Goal: Find specific page/section: Find specific page/section

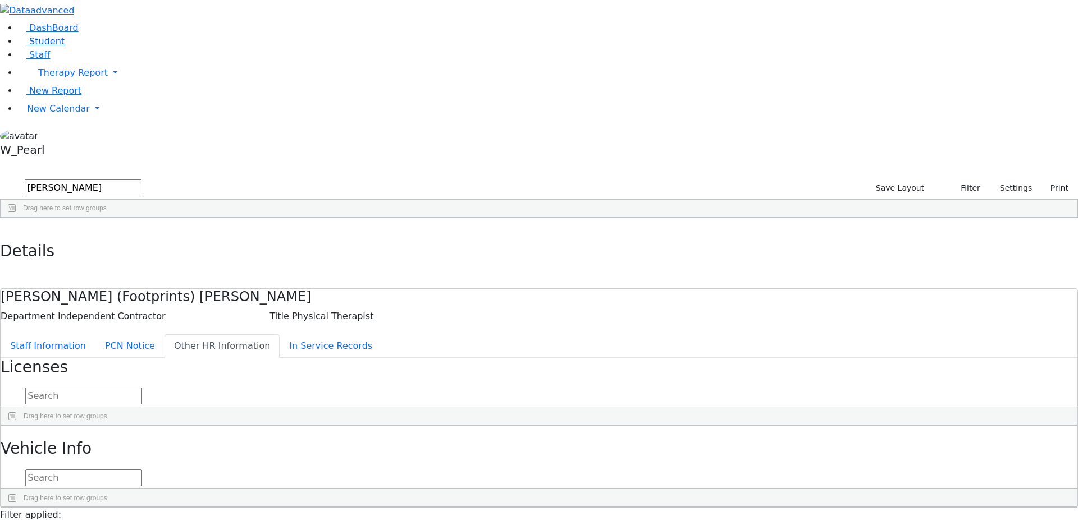
click at [65, 47] on link "Student" at bounding box center [41, 41] width 47 height 11
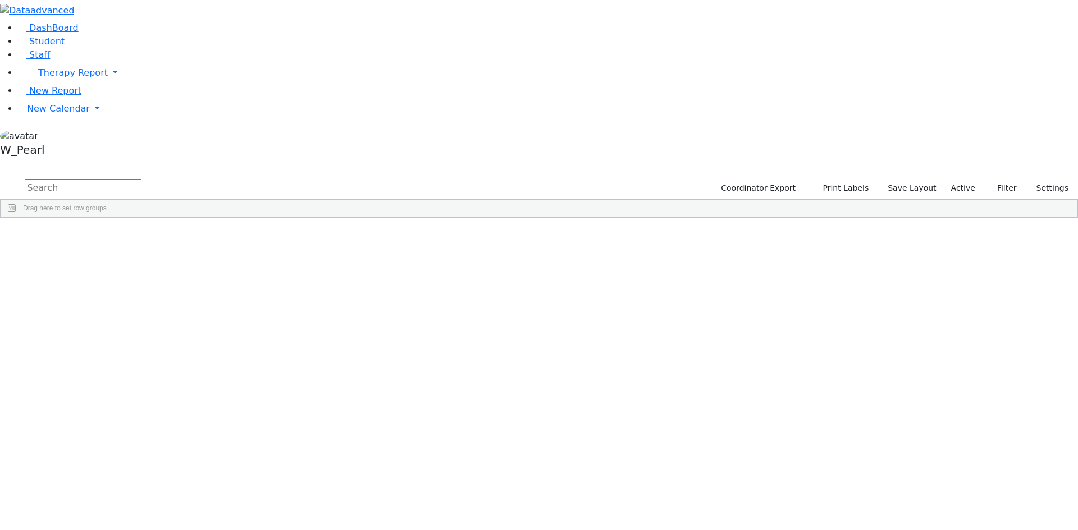
click at [141, 180] on input "text" at bounding box center [83, 188] width 117 height 17
click at [214, 503] on div "[PERSON_NAME]" at bounding box center [178, 511] width 71 height 16
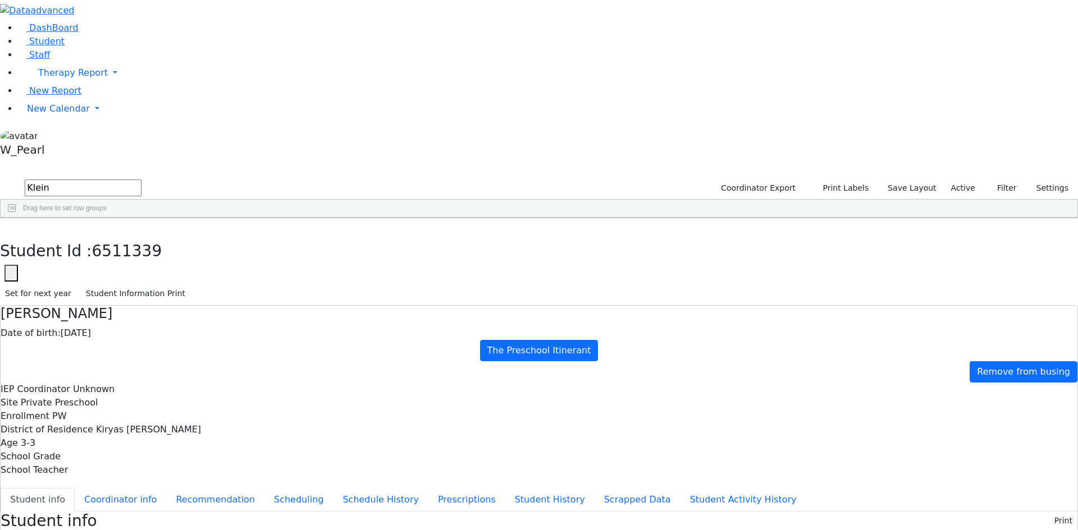
scroll to position [14, 0]
click at [264, 488] on button "Scheduling" at bounding box center [298, 500] width 68 height 24
click at [16, 218] on button "button" at bounding box center [8, 230] width 16 height 24
drag, startPoint x: 214, startPoint y: 46, endPoint x: 120, endPoint y: 45, distance: 94.3
click at [120, 45] on div "DashBoard Student Staff Therapy Report Student Old Calendar Report" at bounding box center [539, 323] width 1078 height 647
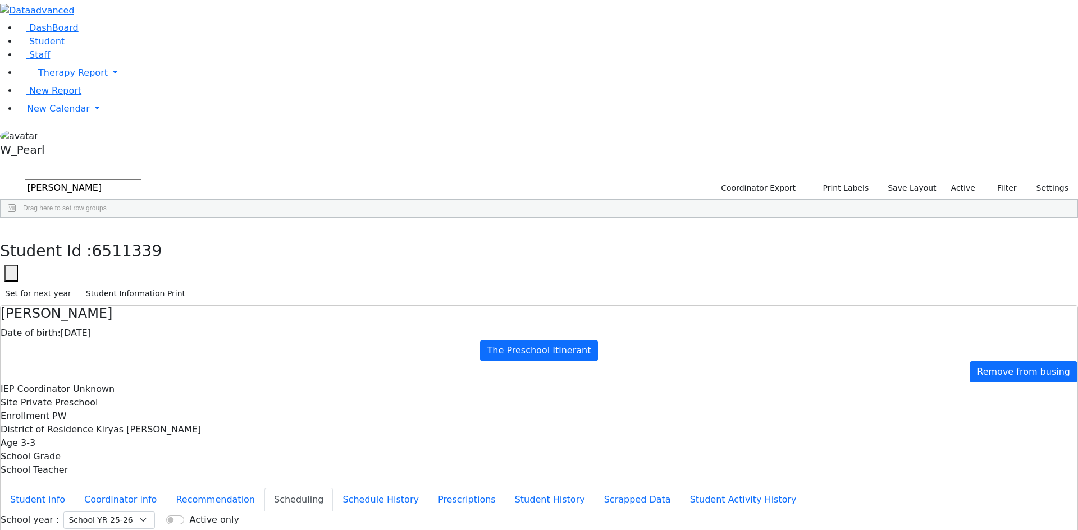
type input "Kaufman"
click at [214, 236] on div "[PERSON_NAME]" at bounding box center [178, 244] width 71 height 16
click at [16, 218] on button "button" at bounding box center [8, 230] width 16 height 24
click at [141, 180] on input "Kaufman" at bounding box center [83, 188] width 117 height 17
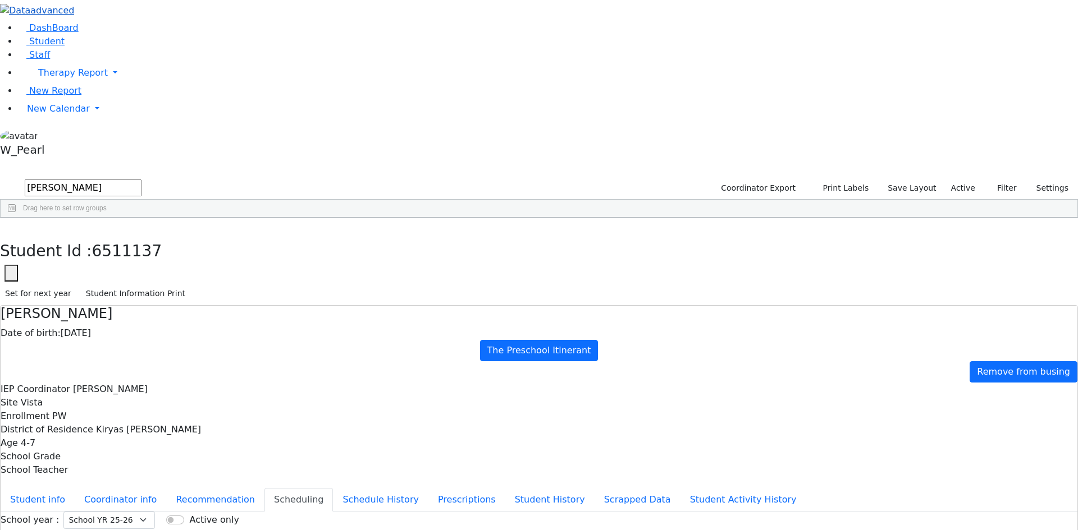
drag, startPoint x: 216, startPoint y: 44, endPoint x: 26, endPoint y: 16, distance: 192.3
click at [26, 16] on div "DashBoard Student Staff Therapy Report Student Old Calendar Report" at bounding box center [539, 323] width 1078 height 647
click at [37, 60] on link "Staff" at bounding box center [34, 54] width 32 height 11
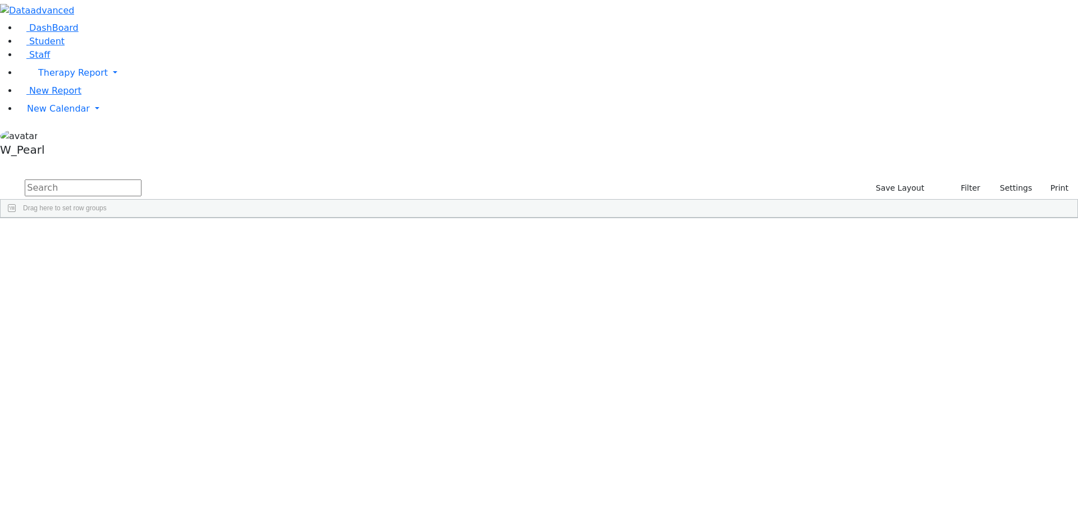
click at [141, 180] on input "text" at bounding box center [83, 188] width 117 height 17
type input "Tepfer"
click at [135, 236] on div "Tepfer" at bounding box center [101, 244] width 66 height 16
click at [65, 47] on link "Student" at bounding box center [41, 41] width 47 height 11
click at [141, 180] on input "text" at bounding box center [83, 188] width 117 height 17
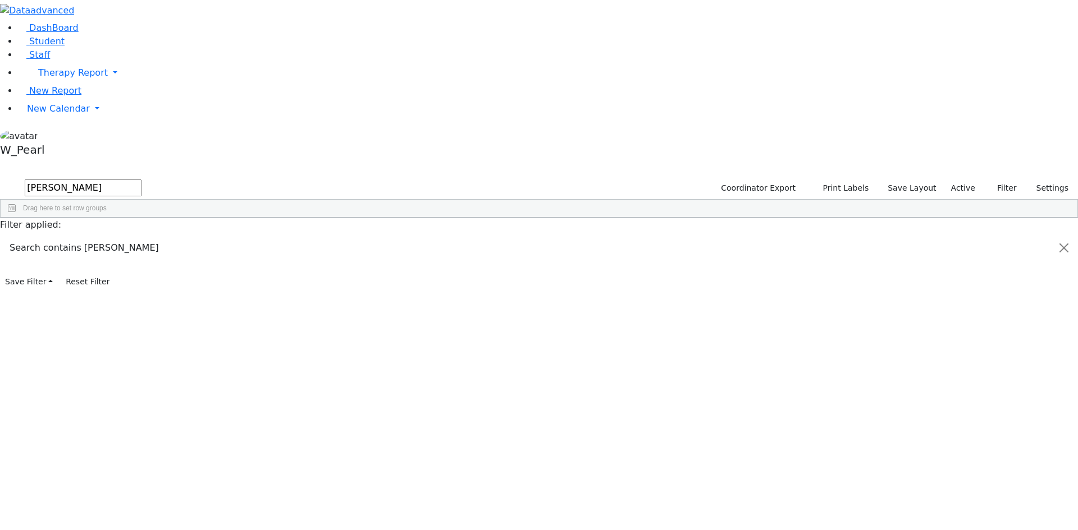
click at [143, 503] on div "Klein" at bounding box center [107, 511] width 71 height 16
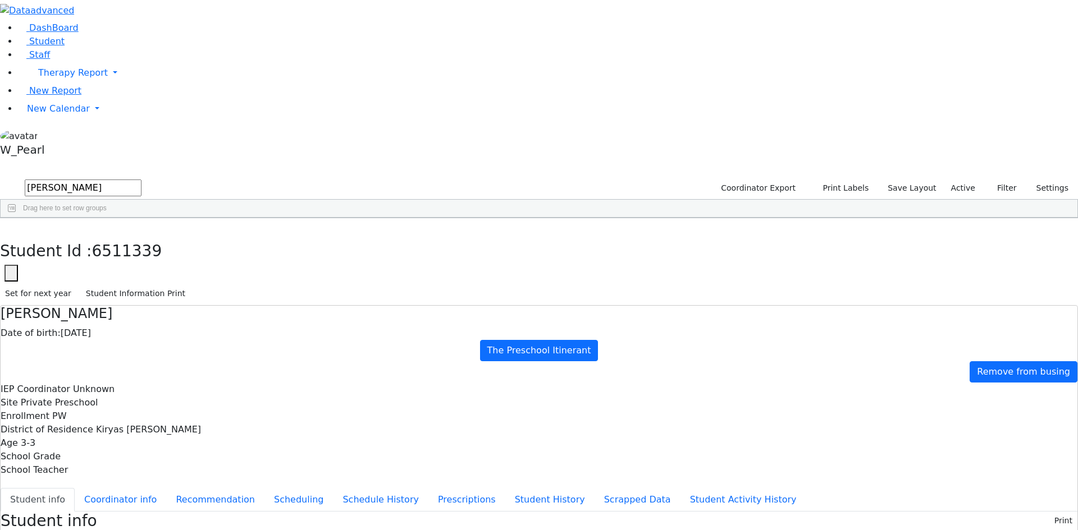
scroll to position [14, 0]
click at [264, 488] on button "Scheduling" at bounding box center [298, 500] width 68 height 24
click at [11, 227] on icon "button" at bounding box center [8, 230] width 6 height 7
click at [141, 180] on input "klein" at bounding box center [83, 188] width 117 height 17
click at [143, 488] on div "Klein" at bounding box center [107, 496] width 71 height 16
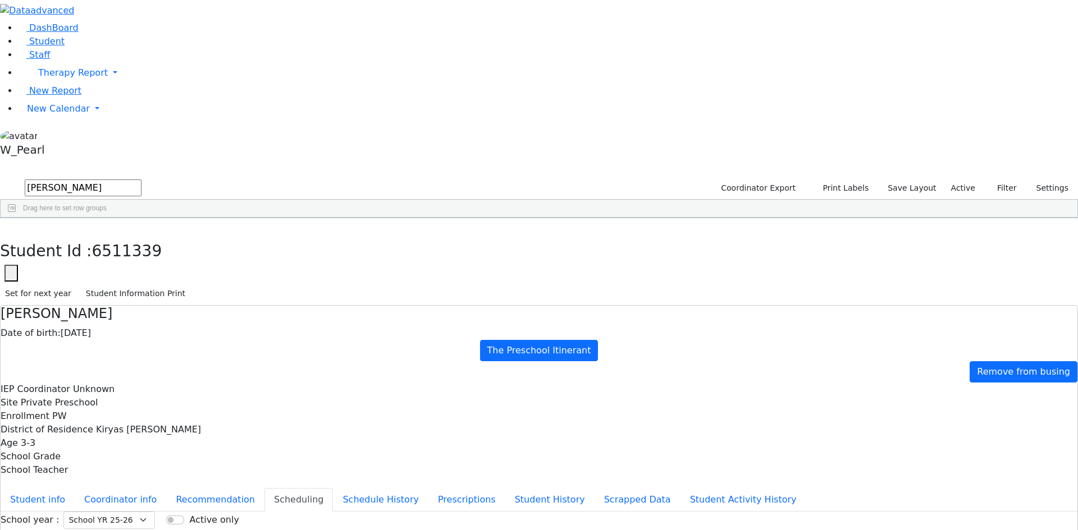
click at [143, 472] on div "Klein" at bounding box center [107, 480] width 71 height 16
click at [143, 503] on div "Klein" at bounding box center [107, 511] width 71 height 16
click at [373, 507] on span "PW" at bounding box center [367, 511] width 11 height 8
click at [141, 180] on input "klein" at bounding box center [83, 188] width 117 height 17
type input "k"
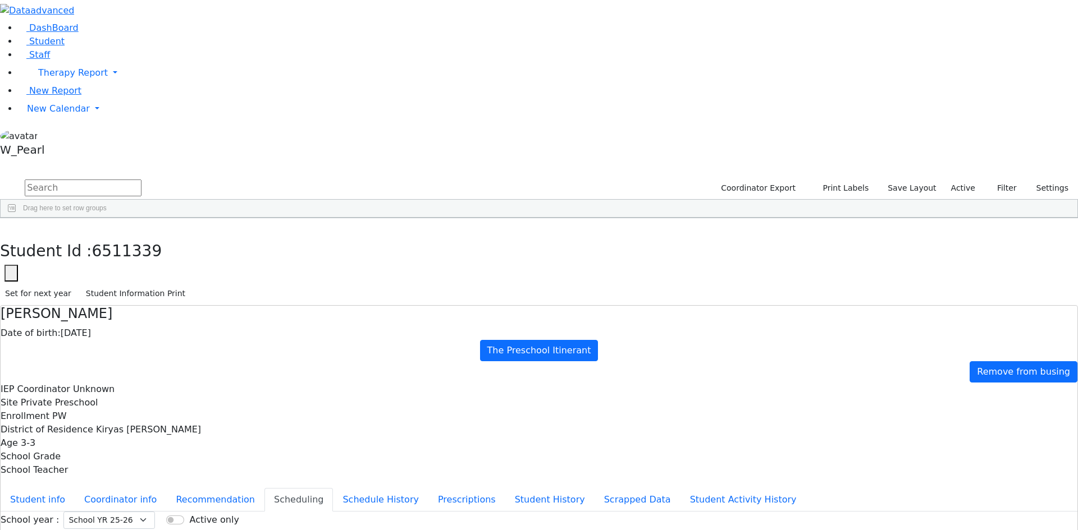
click at [141, 180] on input "text" at bounding box center [83, 188] width 117 height 17
click at [355, 252] on div "Schwab, Basya" at bounding box center [320, 260] width 71 height 16
click at [957, 464] on div "School Teacher" at bounding box center [539, 470] width 1077 height 13
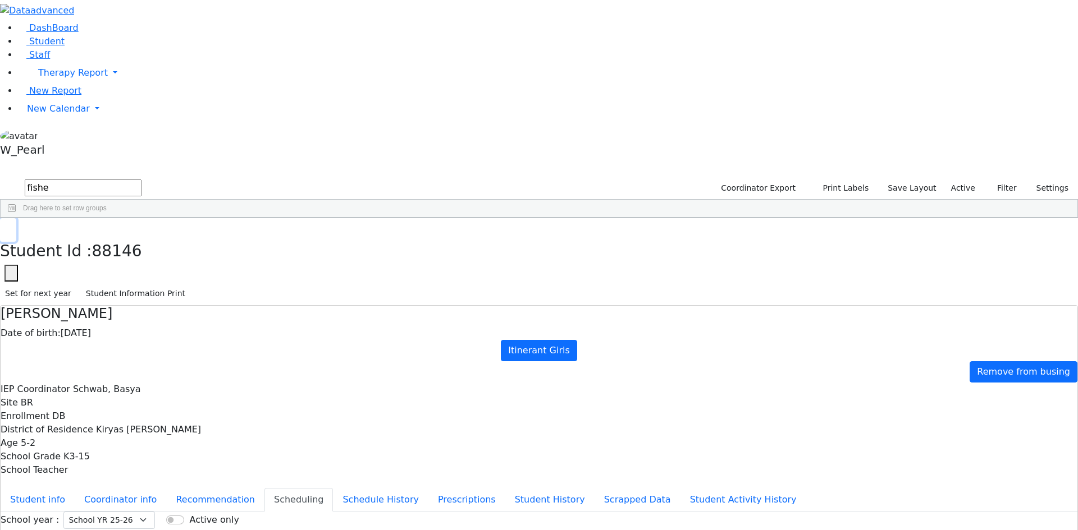
click at [16, 218] on button "button" at bounding box center [8, 230] width 16 height 24
drag, startPoint x: 190, startPoint y: 34, endPoint x: 83, endPoint y: 20, distance: 107.6
click at [115, 22] on div "DashBoard Student Staff Therapy Report Student Old Calendar Report" at bounding box center [539, 323] width 1078 height 647
type input "dersho"
click at [354, 236] on div "Mayer (Footprints) Shloimy" at bounding box center [318, 244] width 71 height 16
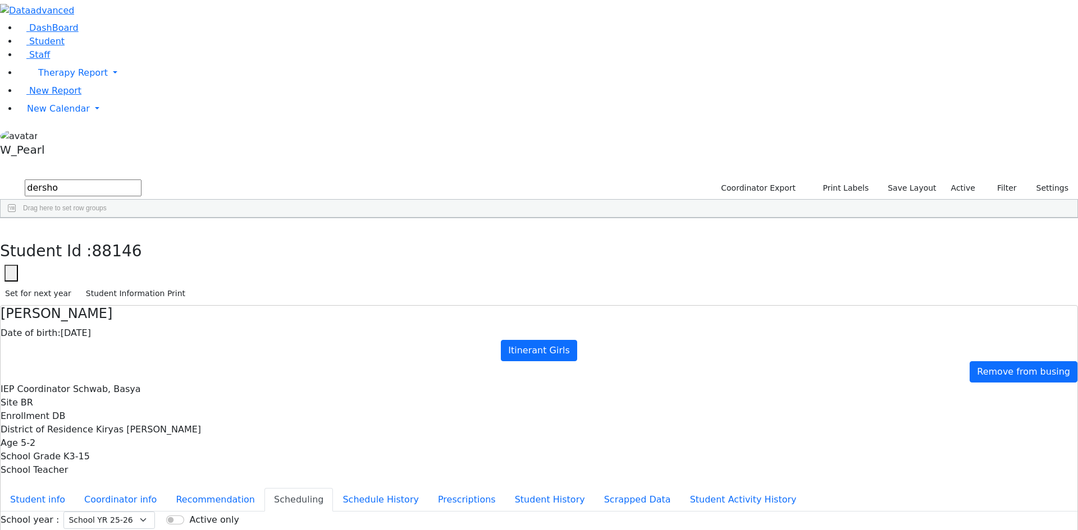
click at [354, 236] on div "Mayer (Footprints) Shloimy" at bounding box center [318, 244] width 71 height 16
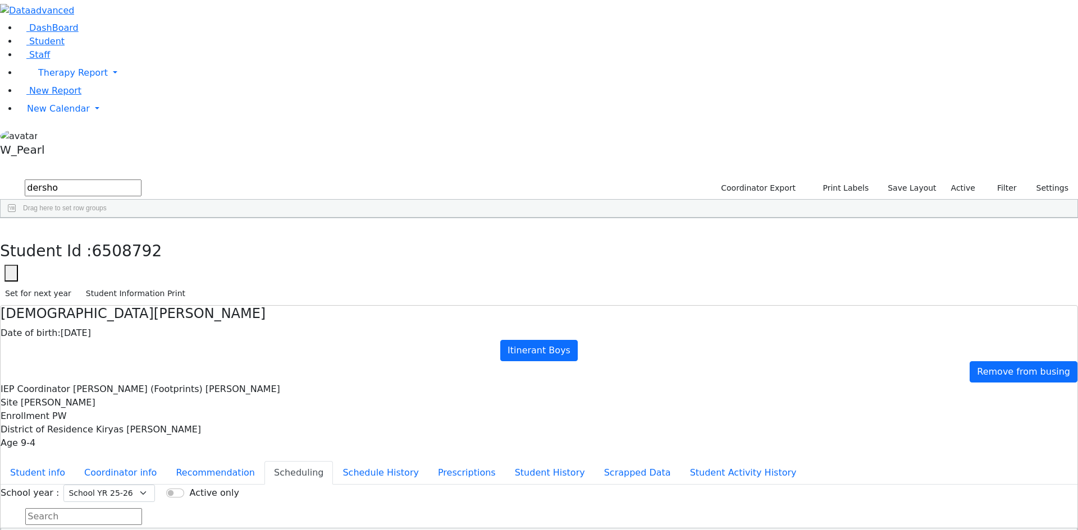
click at [264, 461] on button "Scheduling" at bounding box center [298, 473] width 68 height 24
click at [231, 305] on div "Shia Dershowitz Date of birth: 05/17/2016 Itinerant Boys Remove from busing IEP…" at bounding box center [539, 426] width 1078 height 242
click at [16, 218] on button "button" at bounding box center [8, 230] width 16 height 24
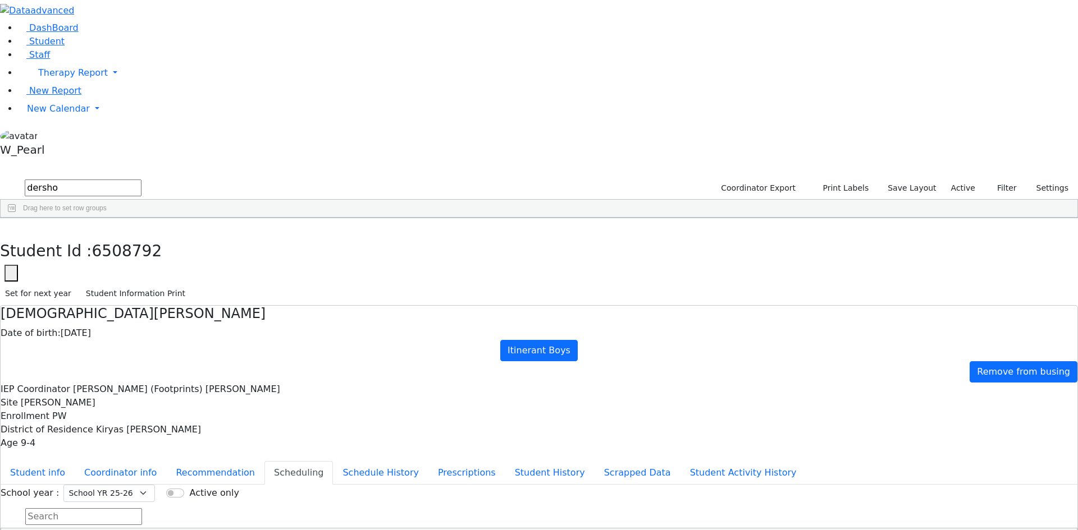
click at [497, 236] on div "Itinerant Boys" at bounding box center [460, 244] width 71 height 16
click at [16, 218] on button "button" at bounding box center [8, 230] width 16 height 24
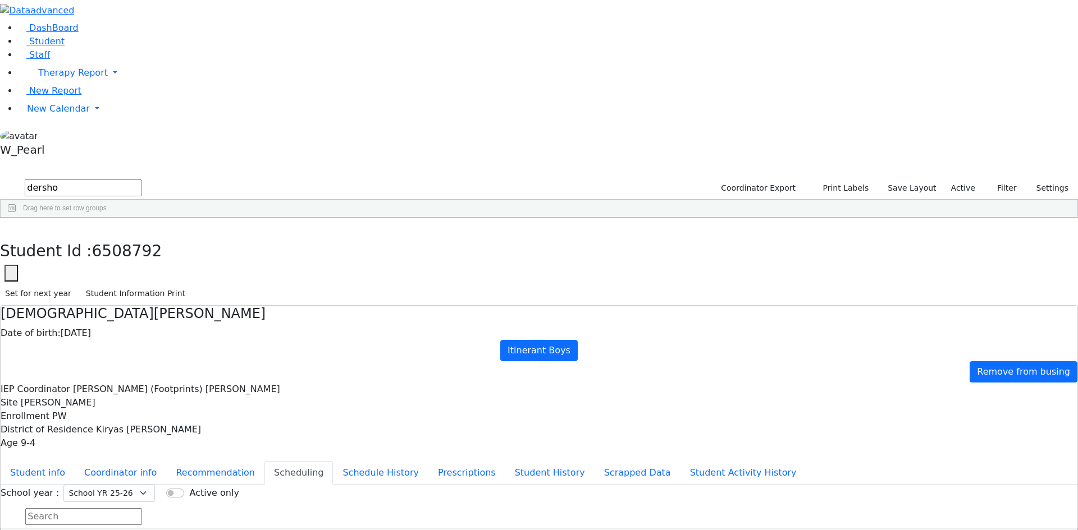
click at [519, 252] on div "6508792 Dershowitz Shia 05/17/2016 Mayer (Footprints) Shloimy PW Itinerant Boys…" at bounding box center [533, 244] width 1065 height 16
drag, startPoint x: 255, startPoint y: 45, endPoint x: -334, endPoint y: 9, distance: 590.4
click at [0, 9] on html "Printing Please wait. Remaining time 10 seconds. Print Schedule Options Show Bi…" at bounding box center [539, 274] width 1078 height 548
click at [212, 268] on div "[PERSON_NAME]" at bounding box center [175, 276] width 71 height 16
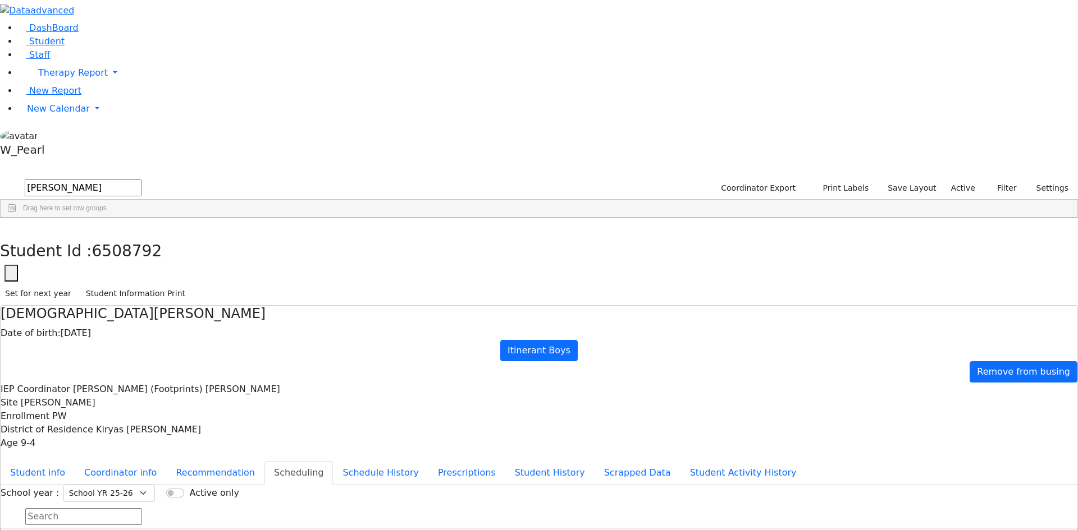
click at [212, 268] on div "[PERSON_NAME]" at bounding box center [175, 276] width 71 height 16
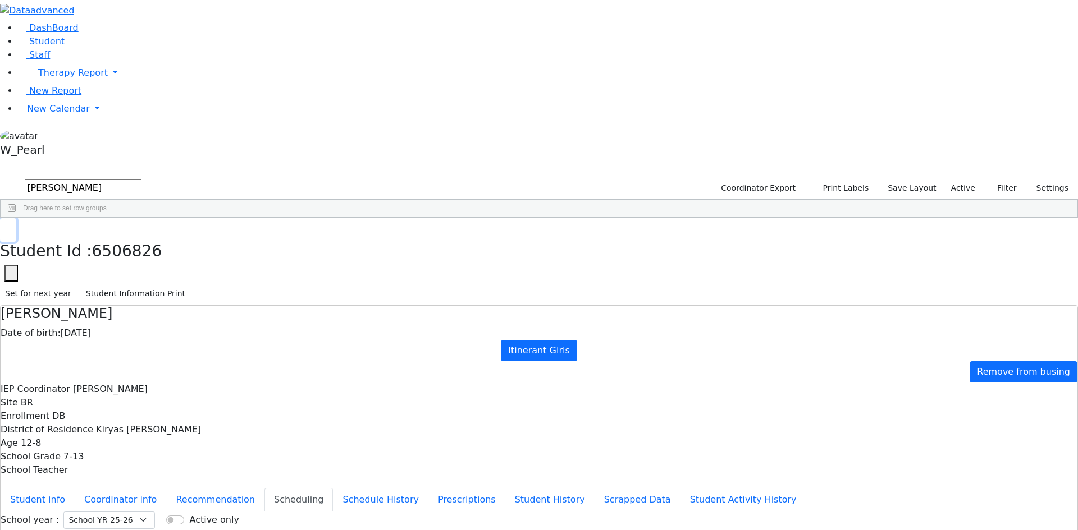
click at [16, 218] on button "button" at bounding box center [8, 230] width 16 height 24
click at [967, 283] on div "6511288 Weberman Aron 05/26/2020 Joseph Yehuda AH Itinerant Boys Kiryas Joel UF…" at bounding box center [533, 259] width 1065 height 47
click at [141, 180] on input "Weberman" at bounding box center [83, 188] width 117 height 17
type input "W"
click at [50, 60] on link "Staff" at bounding box center [34, 54] width 32 height 11
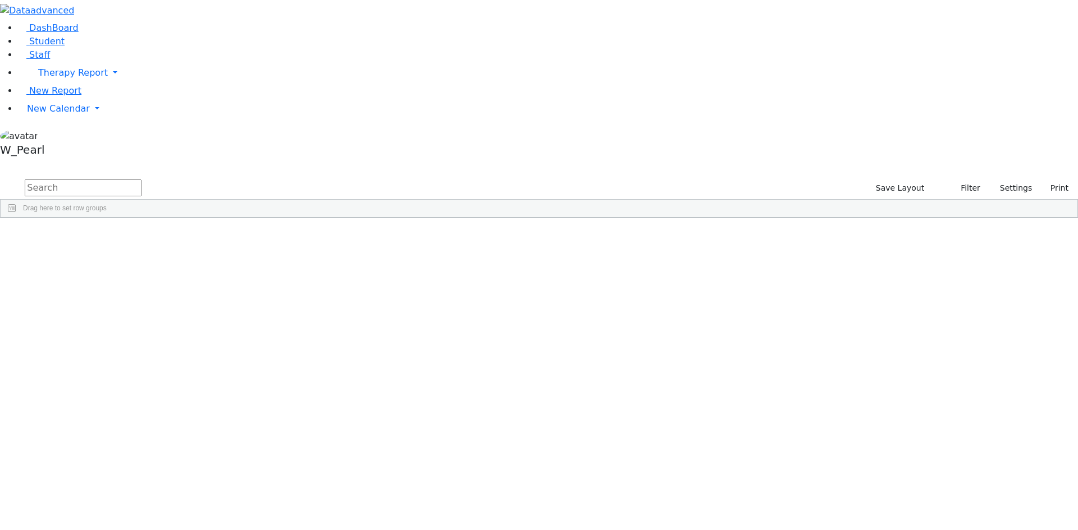
click at [141, 180] on input "text" at bounding box center [83, 188] width 117 height 17
type input "[PERSON_NAME]"
click at [333, 236] on div "Coordinator" at bounding box center [300, 244] width 66 height 16
drag, startPoint x: 201, startPoint y: 43, endPoint x: 24, endPoint y: 13, distance: 179.7
click at [24, 13] on div "DashBoard Student Staff Therapy Report Student Old Calendar Report" at bounding box center [539, 145] width 1078 height 291
